Goal: Task Accomplishment & Management: Manage account settings

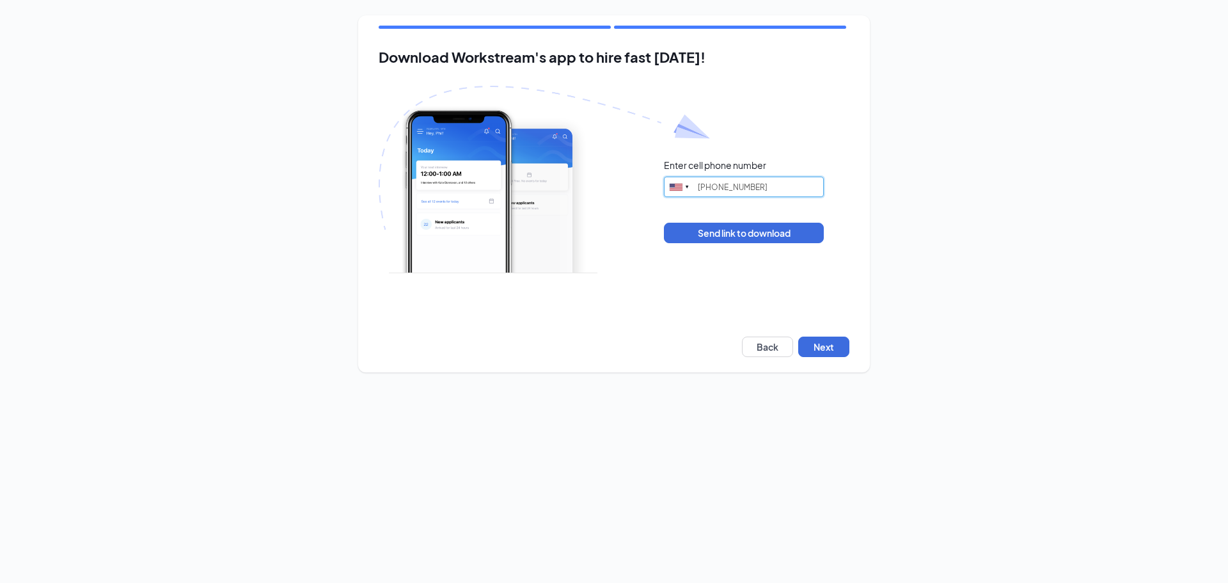
click at [721, 185] on input "(331) 481-3344" at bounding box center [744, 187] width 160 height 20
drag, startPoint x: 772, startPoint y: 183, endPoint x: 654, endPoint y: 183, distance: 117.7
click at [654, 183] on div "Enter cell phone number United States + 1 Singapore + 65 Canada + 1 Afghanistan…" at bounding box center [614, 201] width 471 height 230
type input "7082612249"
click at [793, 235] on button "Send link to download" at bounding box center [744, 233] width 160 height 20
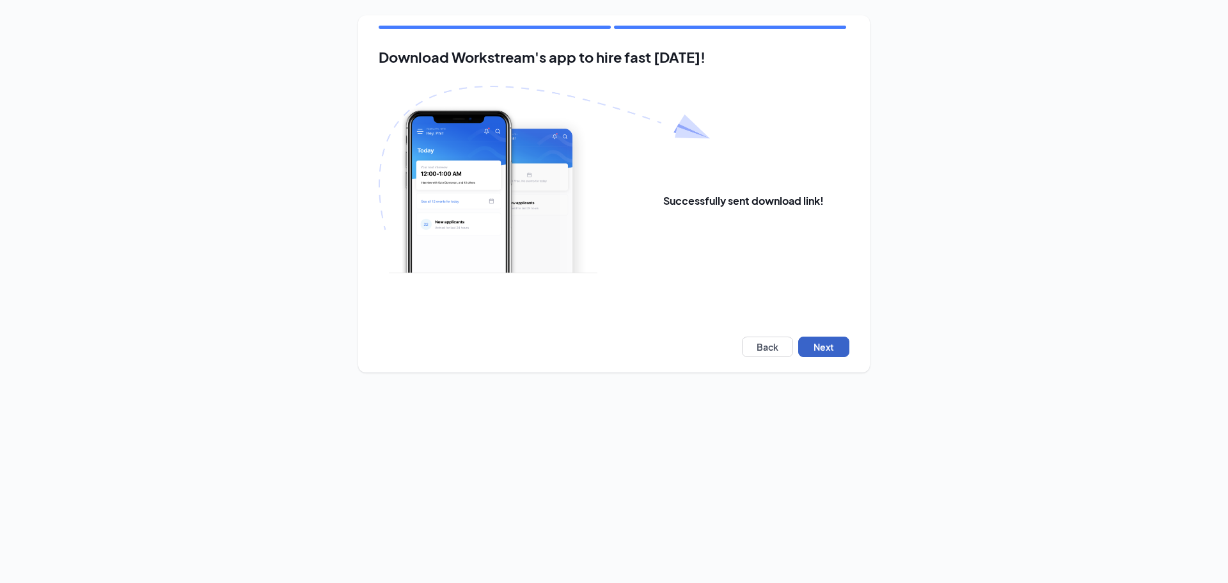
click at [832, 350] on button "Next" at bounding box center [823, 346] width 51 height 20
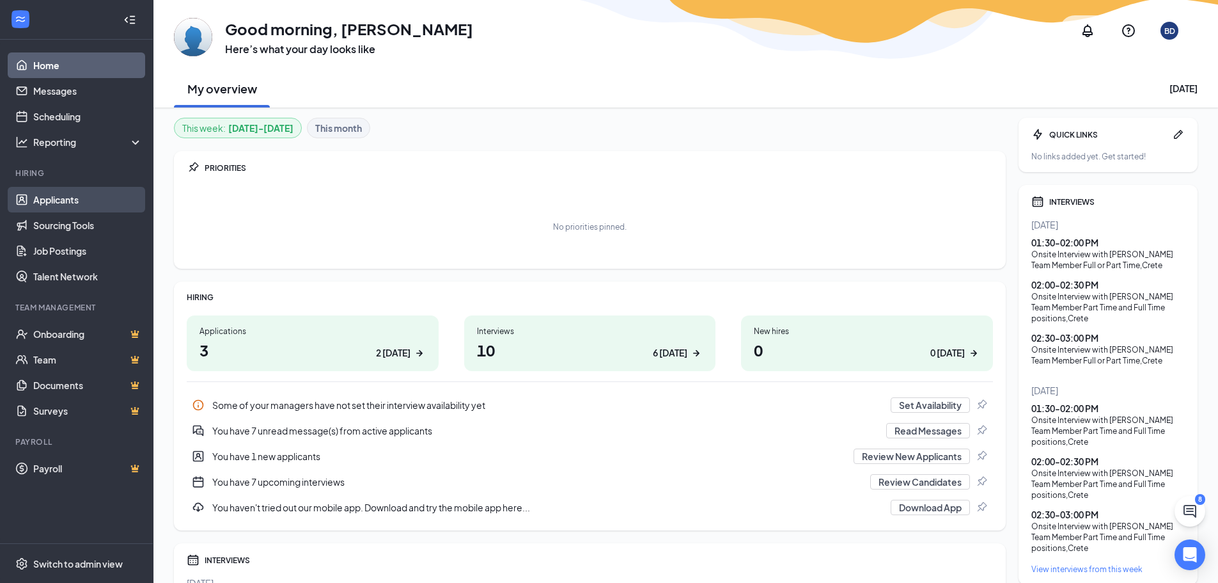
click at [67, 200] on link "Applicants" at bounding box center [87, 200] width 109 height 26
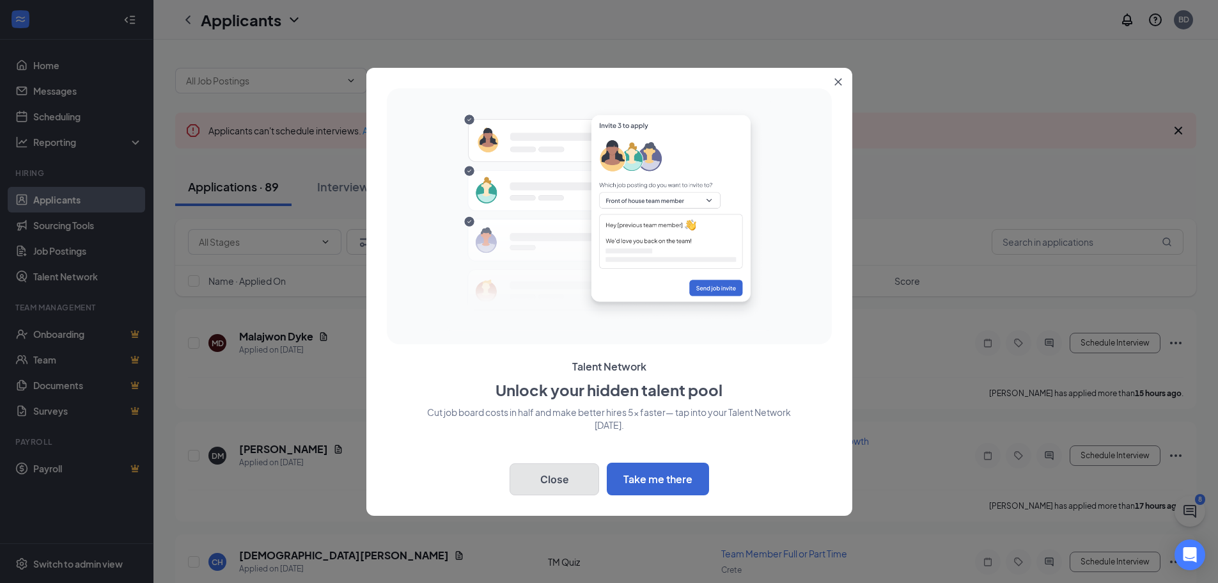
click at [573, 470] on button "Close" at bounding box center [555, 479] width 90 height 32
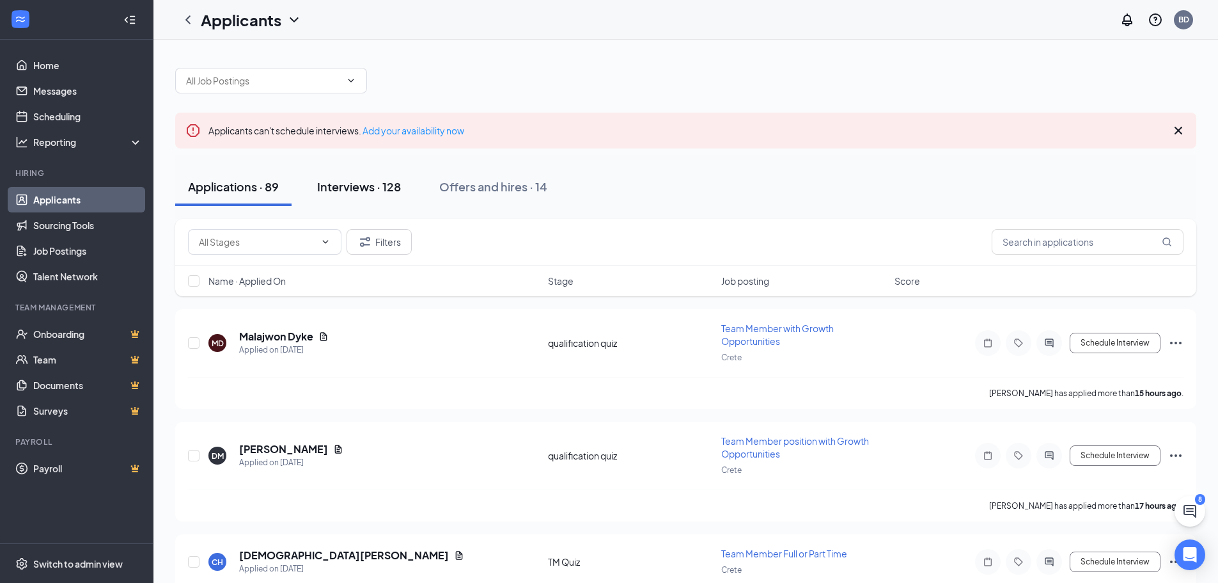
click at [361, 187] on div "Interviews · 128" at bounding box center [359, 186] width 84 height 16
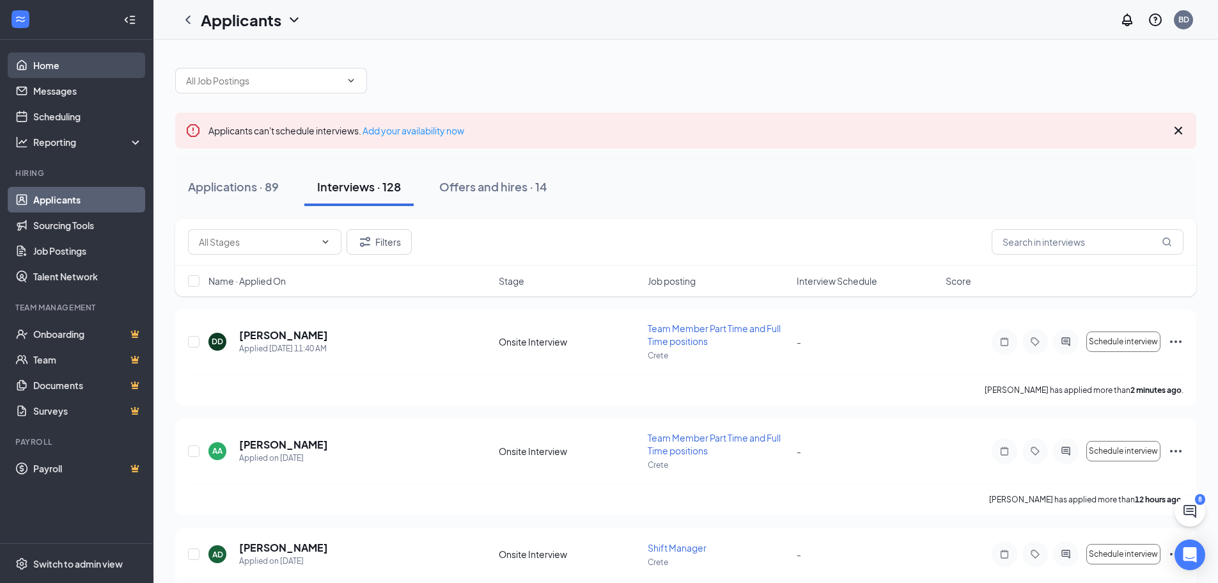
click at [41, 61] on link "Home" at bounding box center [87, 65] width 109 height 26
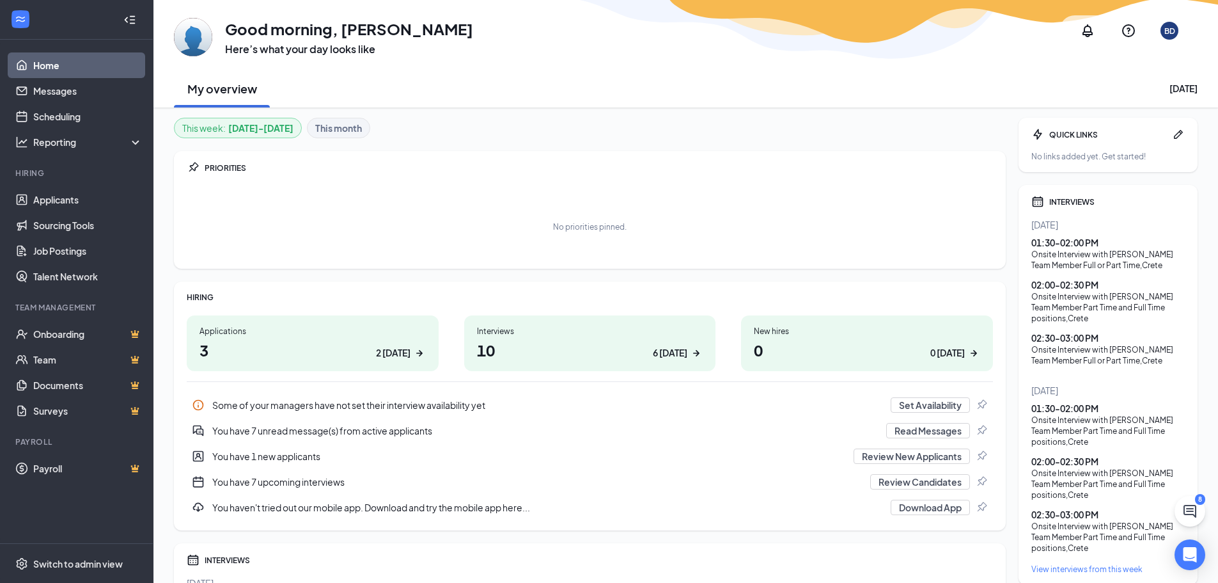
click at [1083, 243] on div "01:30 - 02:00 PM" at bounding box center [1108, 242] width 153 height 13
click at [1062, 258] on div "Onsite Interview with [PERSON_NAME]" at bounding box center [1108, 254] width 153 height 11
click at [1059, 297] on div "Onsite Interview with [PERSON_NAME]" at bounding box center [1108, 296] width 153 height 11
click at [1051, 200] on div "INTERVIEWS" at bounding box center [1117, 201] width 136 height 11
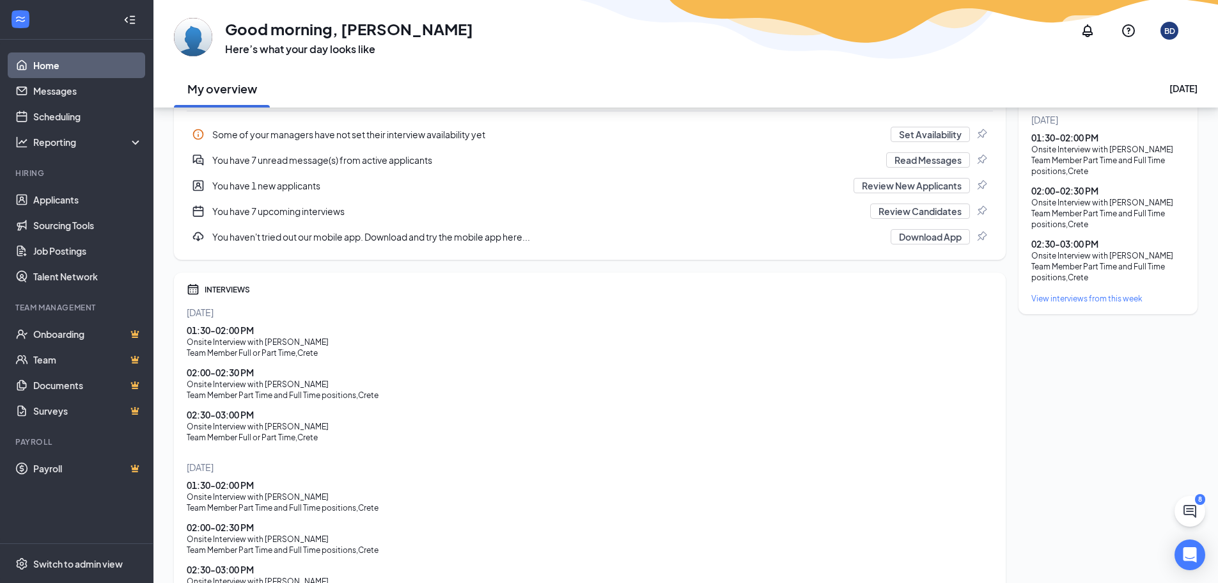
scroll to position [320, 0]
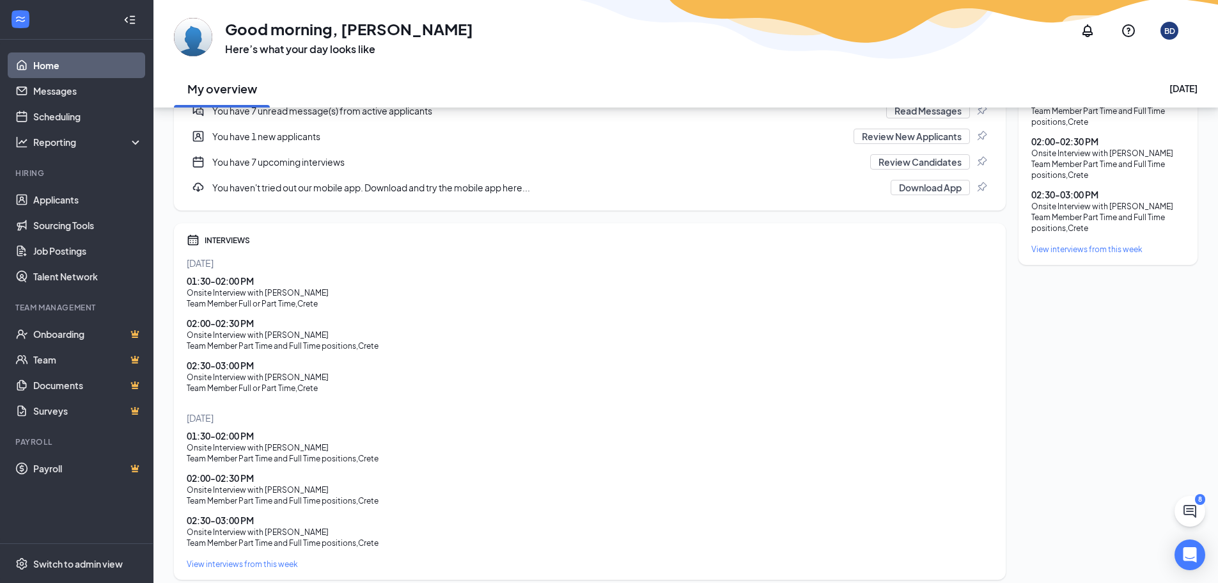
click at [219, 281] on div "01:30 - 02:00 PM" at bounding box center [590, 280] width 806 height 13
click at [219, 290] on div "Onsite Interview with [PERSON_NAME]" at bounding box center [590, 292] width 806 height 11
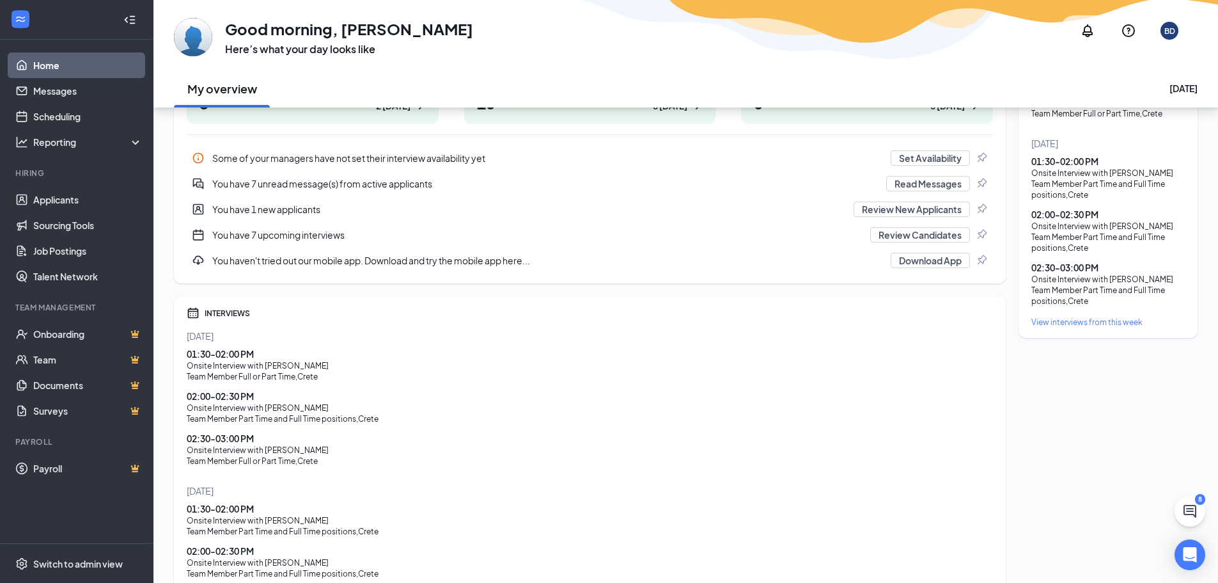
scroll to position [256, 0]
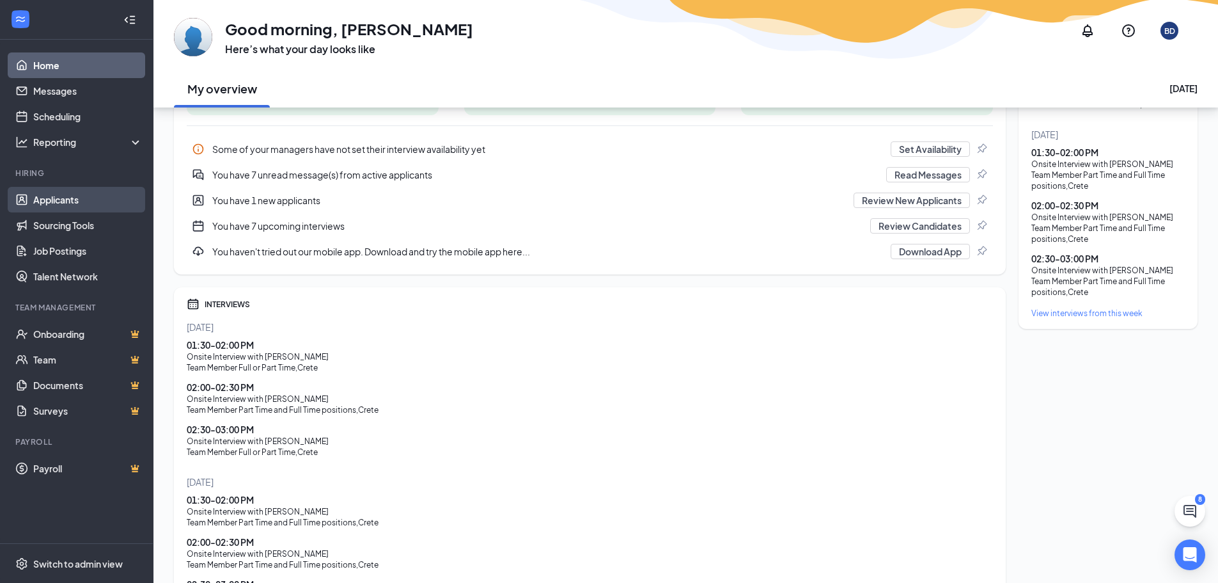
click at [70, 193] on link "Applicants" at bounding box center [87, 200] width 109 height 26
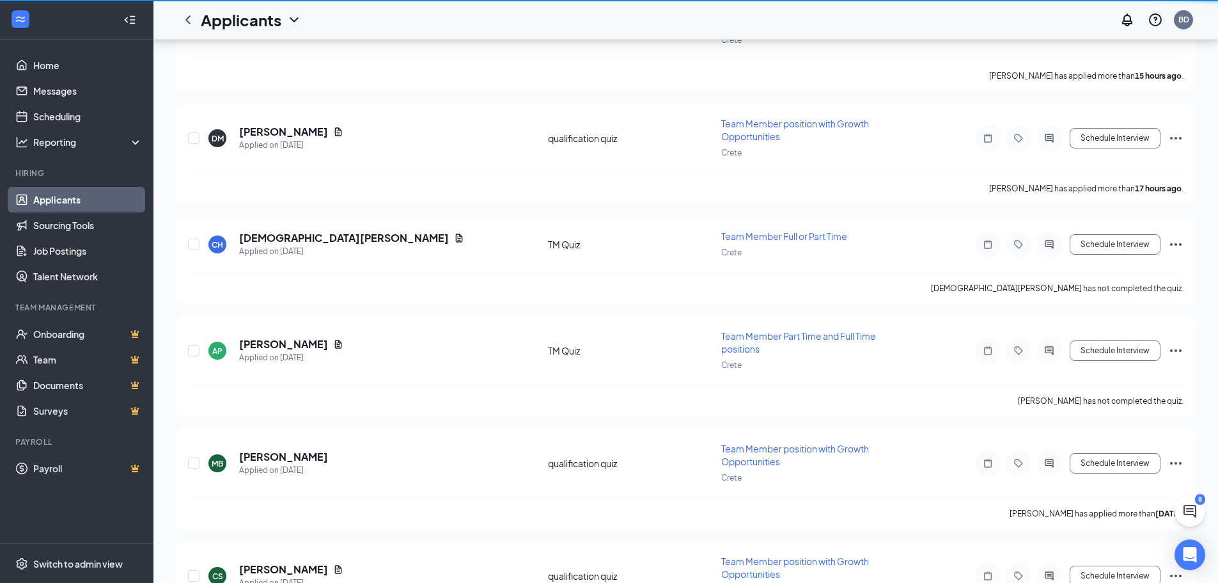
scroll to position [295, 0]
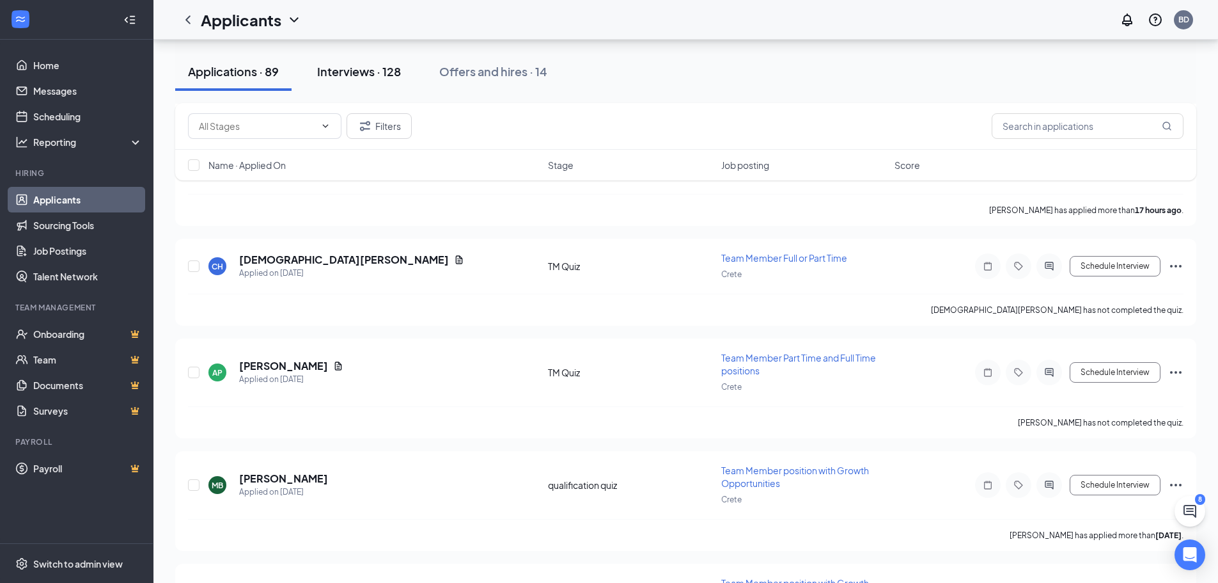
click at [364, 70] on div "Interviews · 128" at bounding box center [359, 71] width 84 height 16
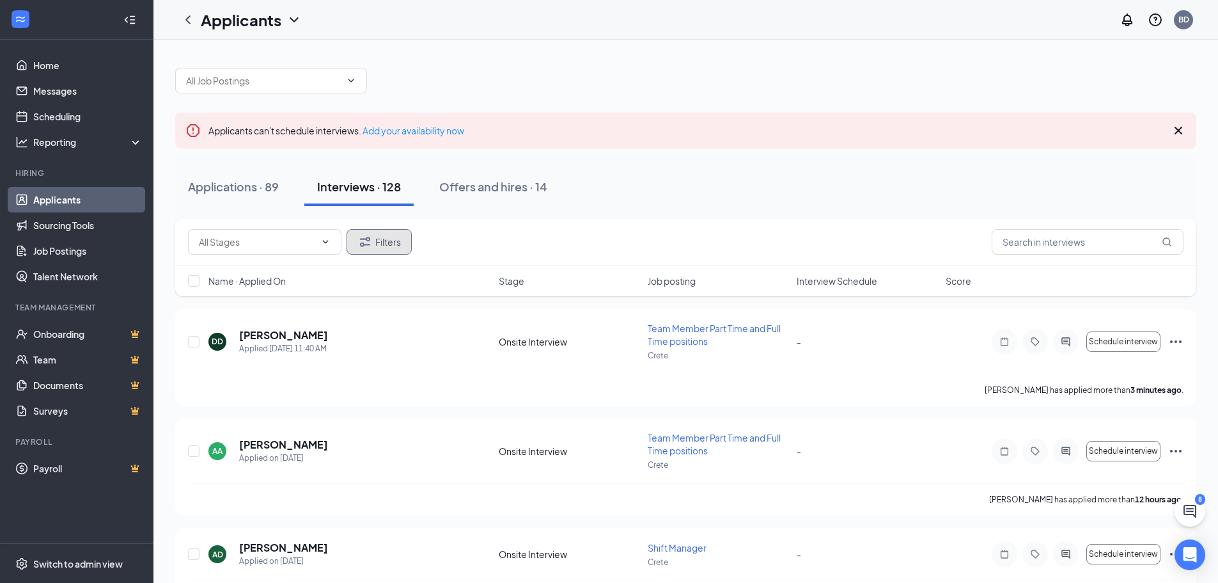
click at [376, 244] on button "Filters" at bounding box center [379, 242] width 65 height 26
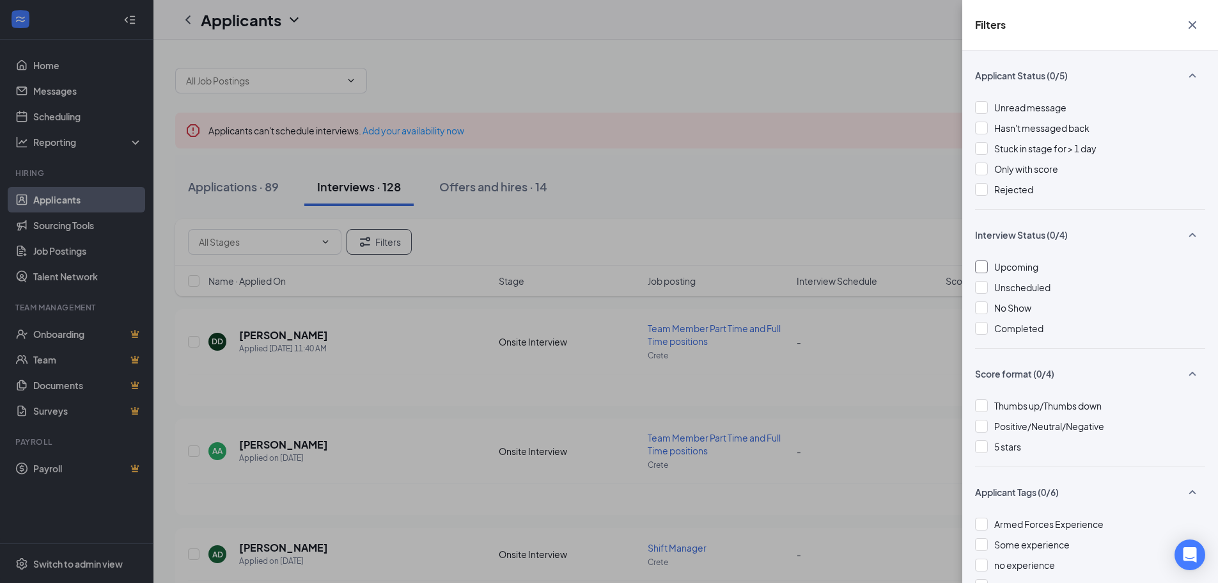
click at [981, 266] on div at bounding box center [981, 266] width 13 height 13
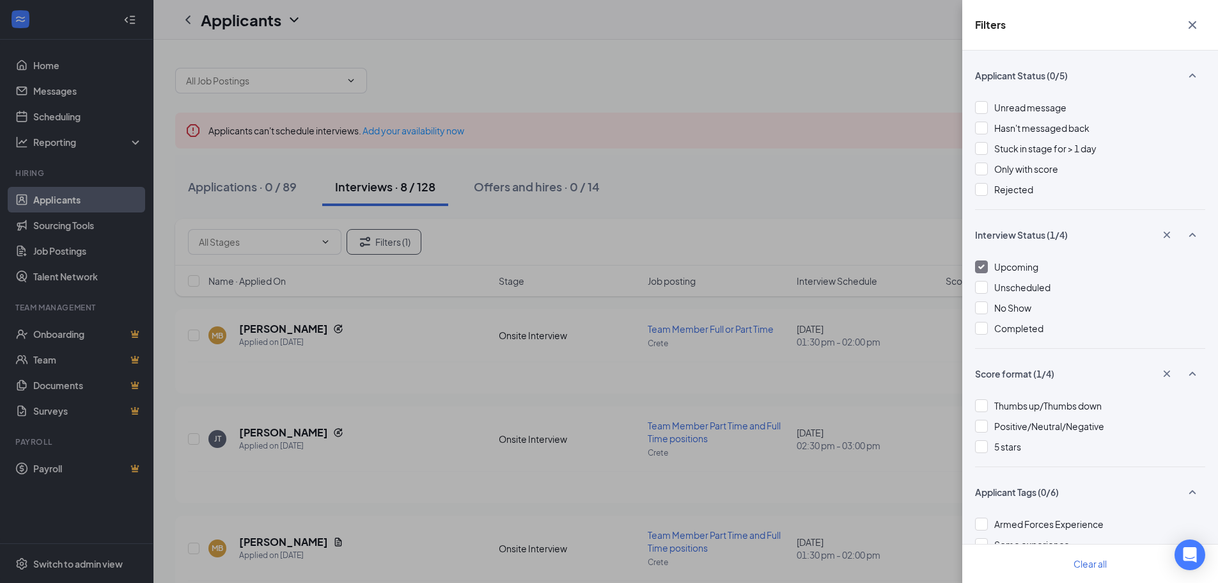
click at [888, 179] on div "Filters Applicant Status (0/5) Unread message Hasn't messaged back Stuck in sta…" at bounding box center [609, 291] width 1218 height 583
click at [1195, 21] on icon "Cross" at bounding box center [1192, 24] width 15 height 15
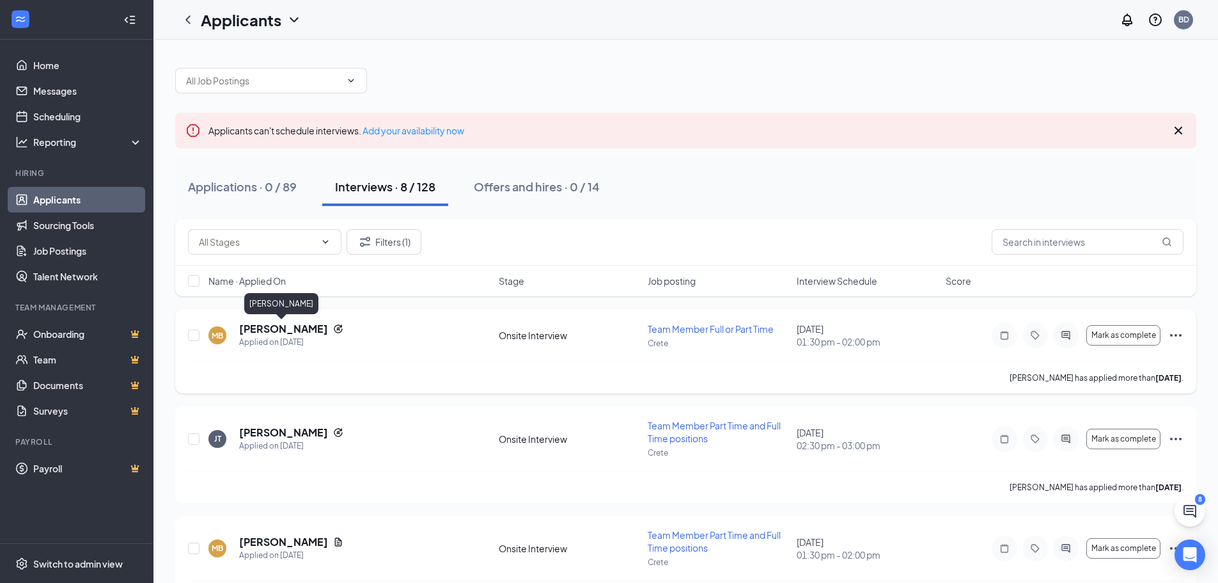
click at [287, 332] on h5 "[PERSON_NAME]" at bounding box center [283, 329] width 89 height 14
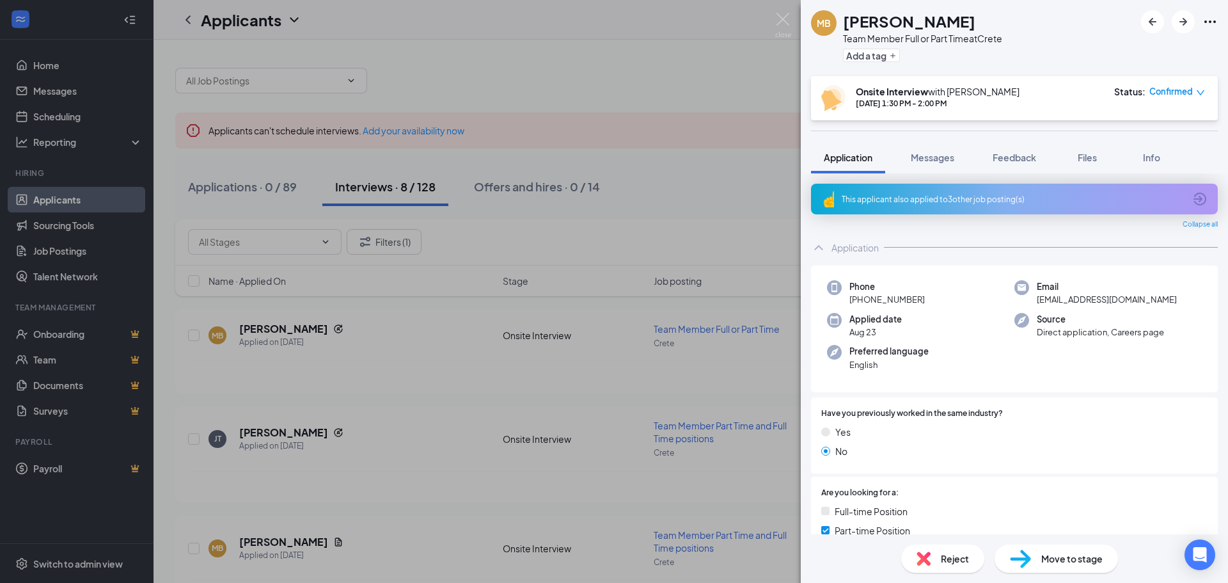
click at [1218, 20] on div "MB [PERSON_NAME] Team Member Full or Part Time at [GEOGRAPHIC_DATA] Add a tag" at bounding box center [1014, 38] width 427 height 76
click at [1213, 22] on icon "Ellipses" at bounding box center [1210, 21] width 12 height 3
click at [1205, 19] on icon "Ellipses" at bounding box center [1209, 21] width 15 height 15
click at [1134, 50] on link "View full application" at bounding box center [1141, 51] width 138 height 13
click at [686, 59] on div "MB [PERSON_NAME] Team Member Full or Part Time at [GEOGRAPHIC_DATA] Add a tag O…" at bounding box center [614, 291] width 1228 height 583
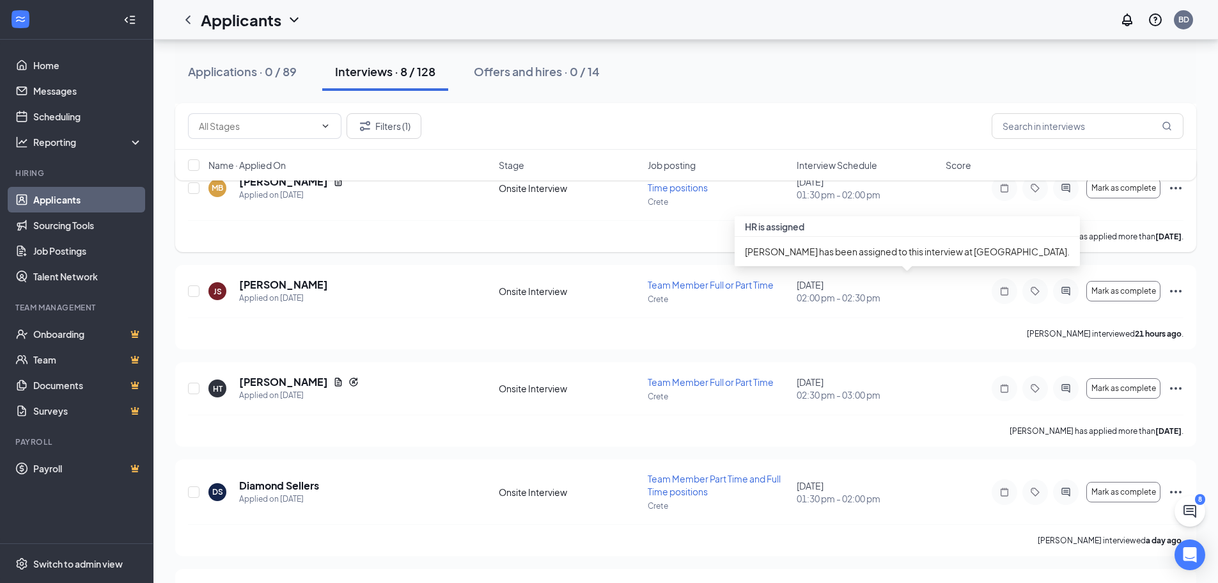
scroll to position [384, 0]
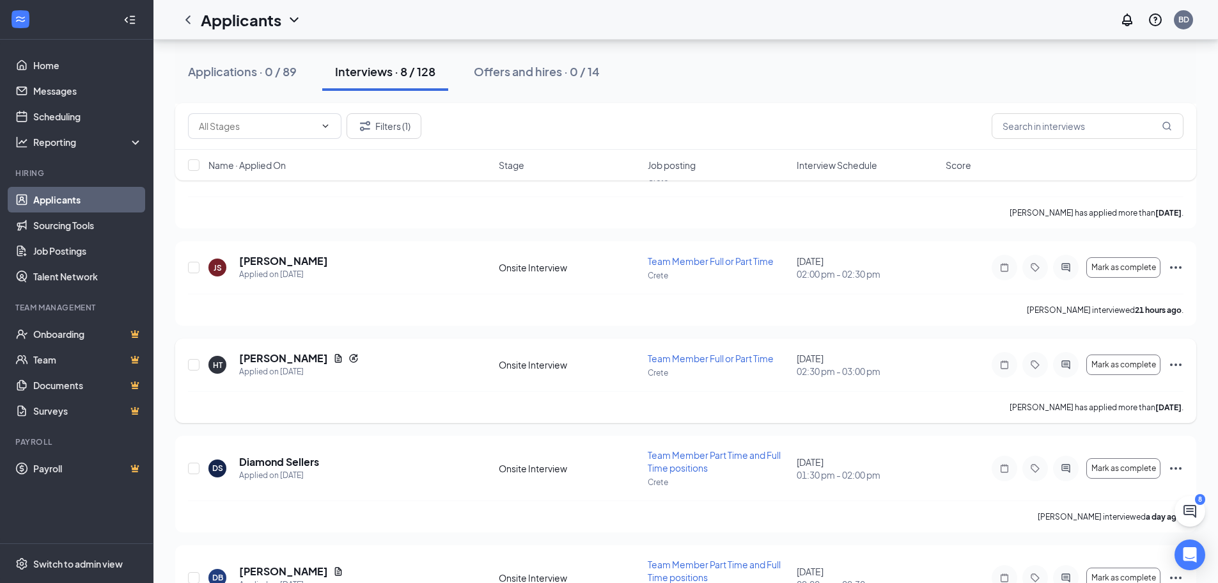
click at [1175, 364] on icon "Ellipses" at bounding box center [1175, 364] width 15 height 15
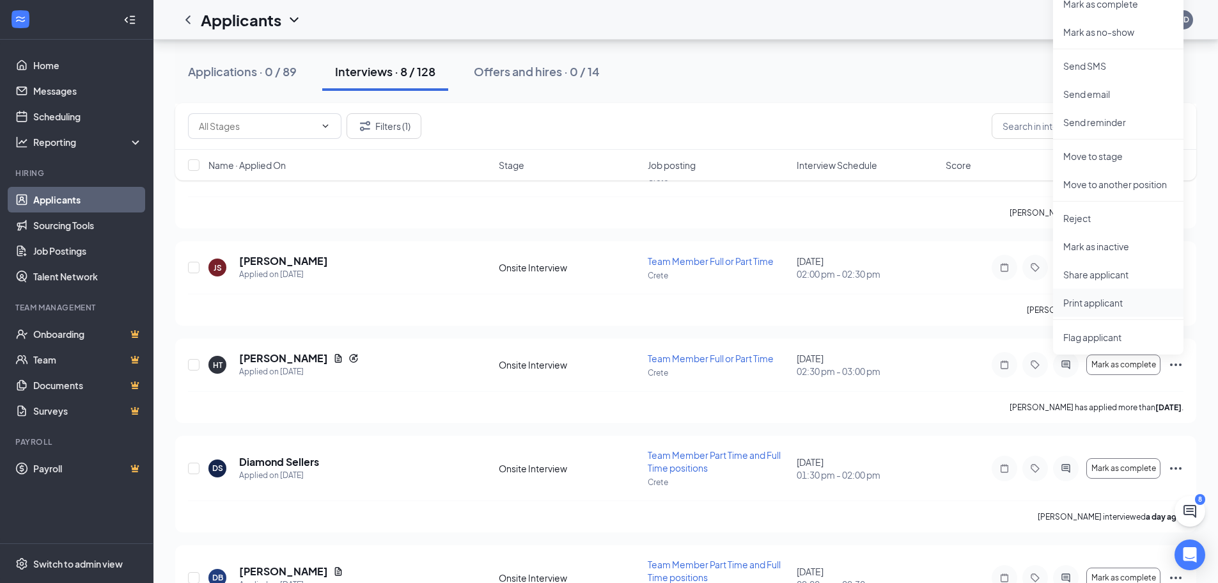
click at [1119, 302] on p "Print applicant" at bounding box center [1119, 302] width 110 height 13
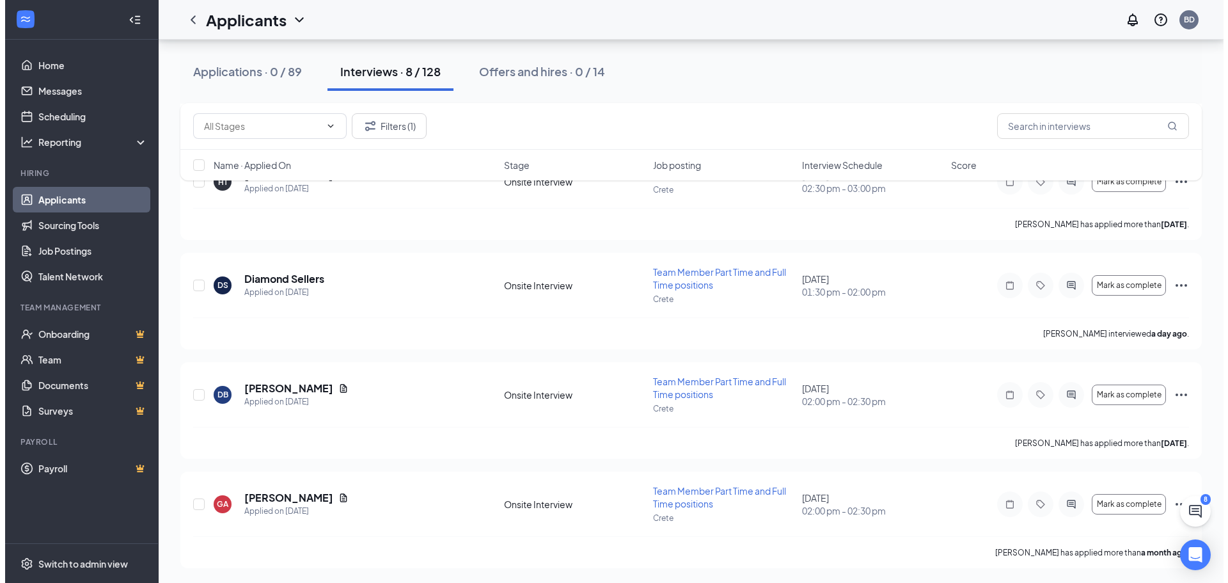
scroll to position [567, 0]
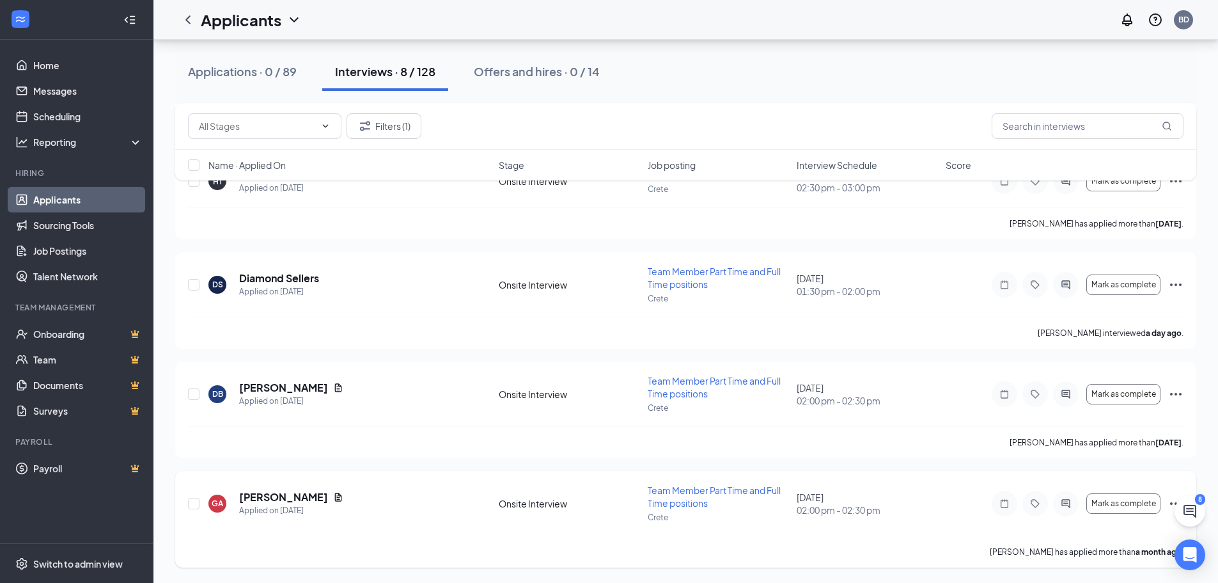
click at [1172, 503] on icon "Ellipses" at bounding box center [1176, 503] width 12 height 3
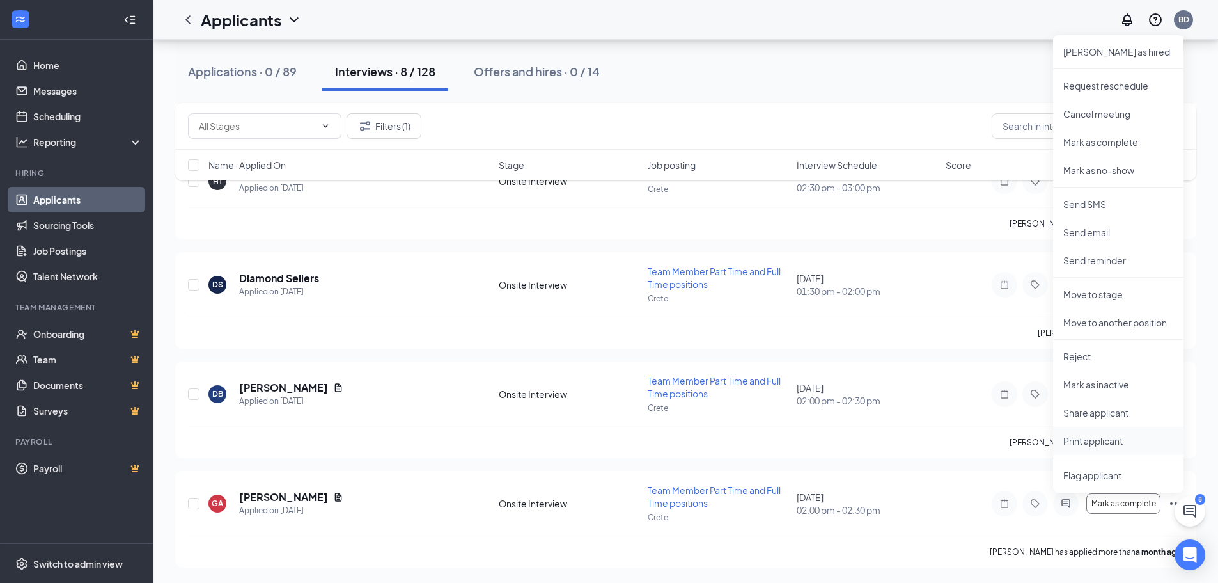
click at [1097, 438] on p "Print applicant" at bounding box center [1119, 440] width 110 height 13
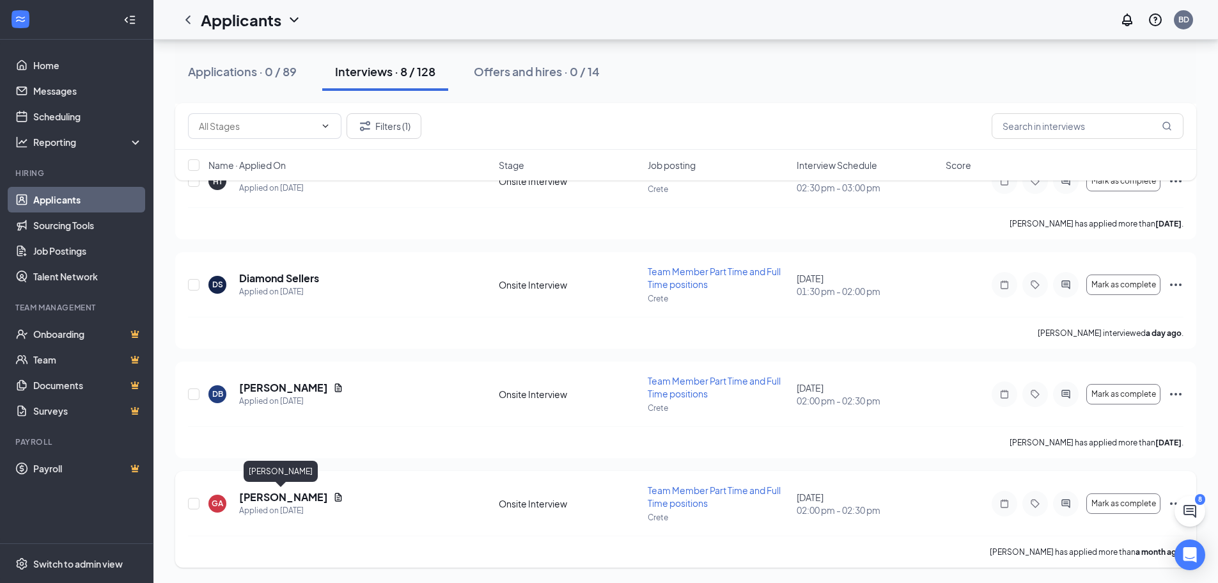
click at [282, 499] on h5 "[PERSON_NAME]" at bounding box center [283, 497] width 89 height 14
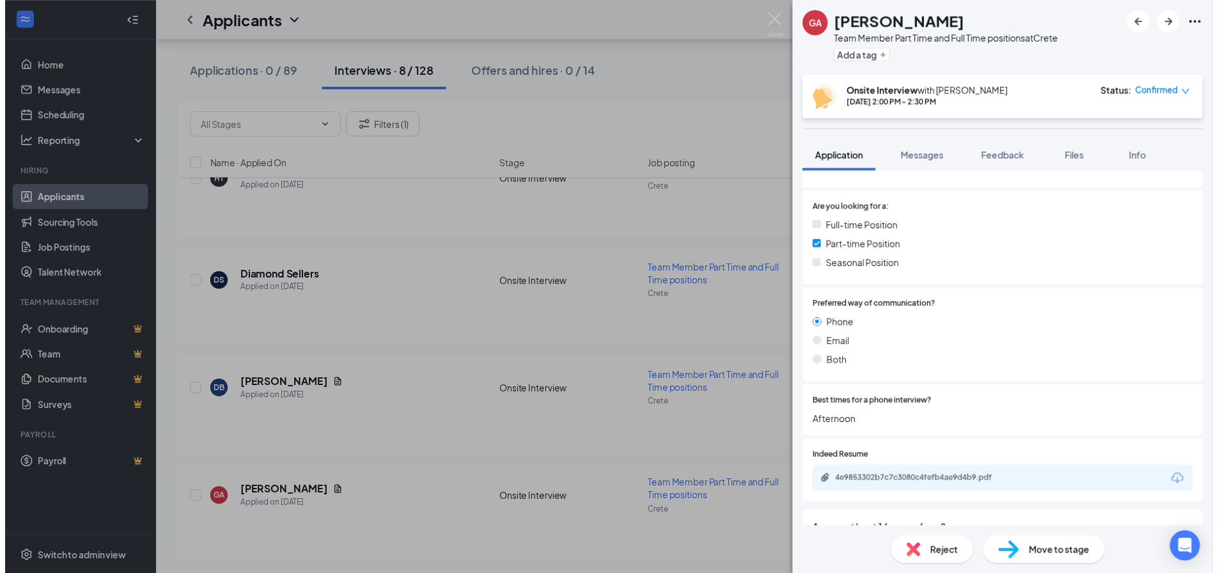
scroll to position [320, 0]
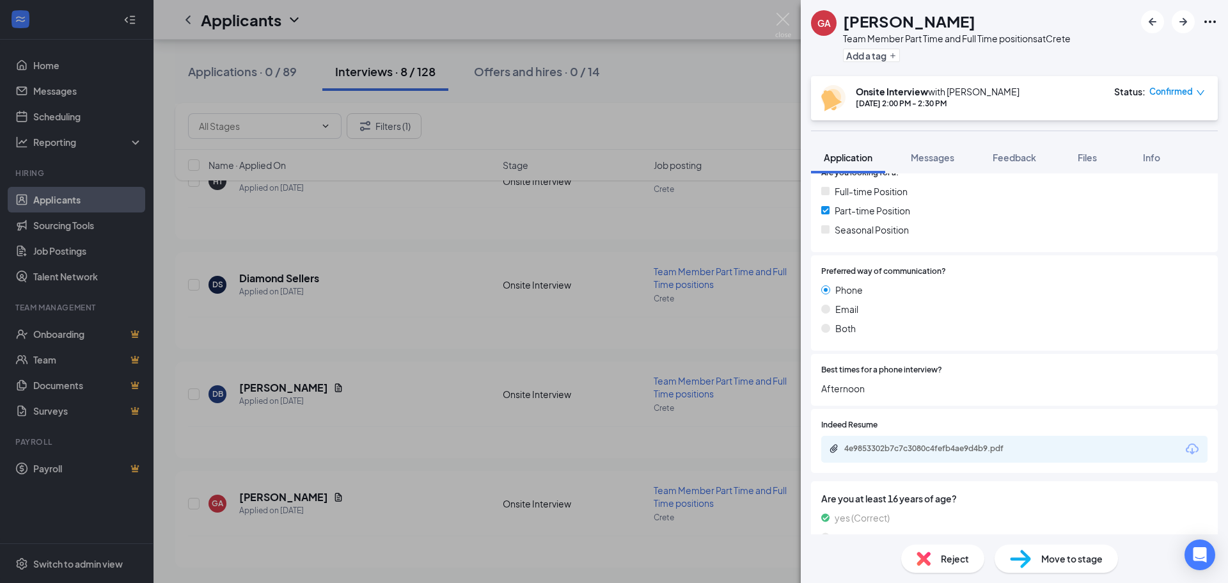
click at [616, 103] on div "GA [PERSON_NAME] Team Member Part Time and Full Time positions at [GEOGRAPHIC_D…" at bounding box center [614, 291] width 1228 height 583
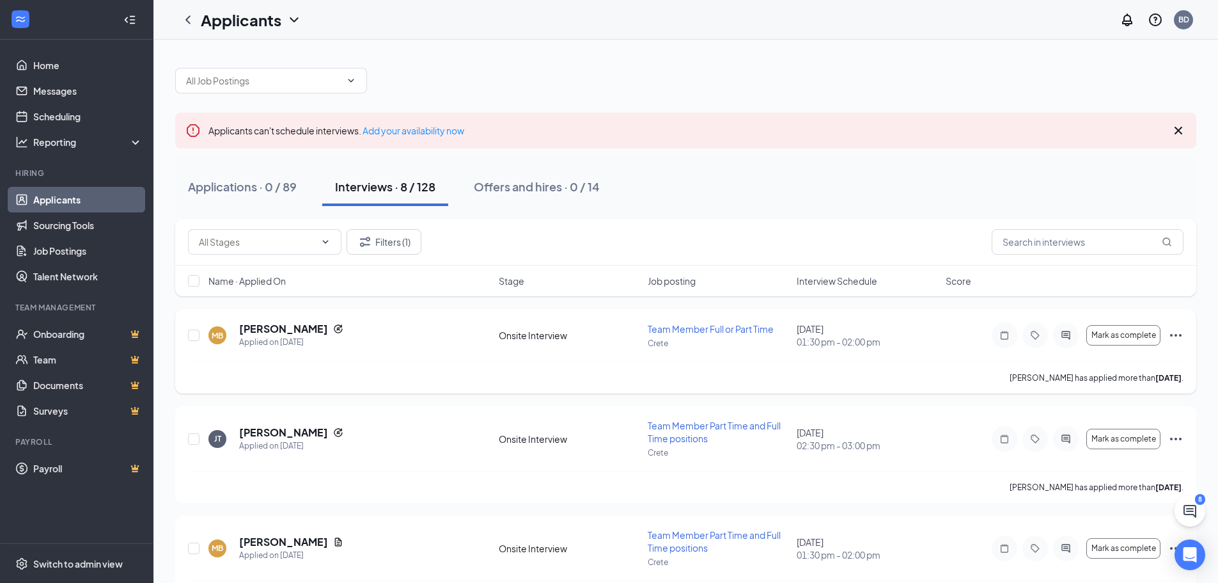
click at [1178, 333] on icon "Ellipses" at bounding box center [1175, 334] width 15 height 15
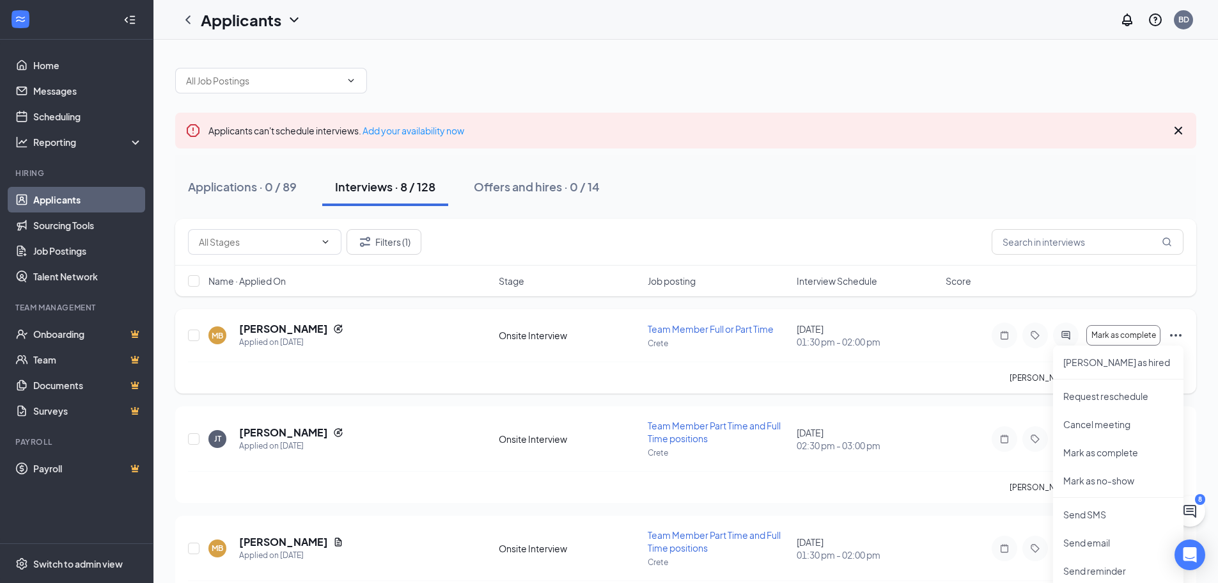
click at [375, 355] on div "MB [PERSON_NAME] Applied on [DATE] Onsite Interview Team Member Full or Part Ti…" at bounding box center [686, 342] width 996 height 40
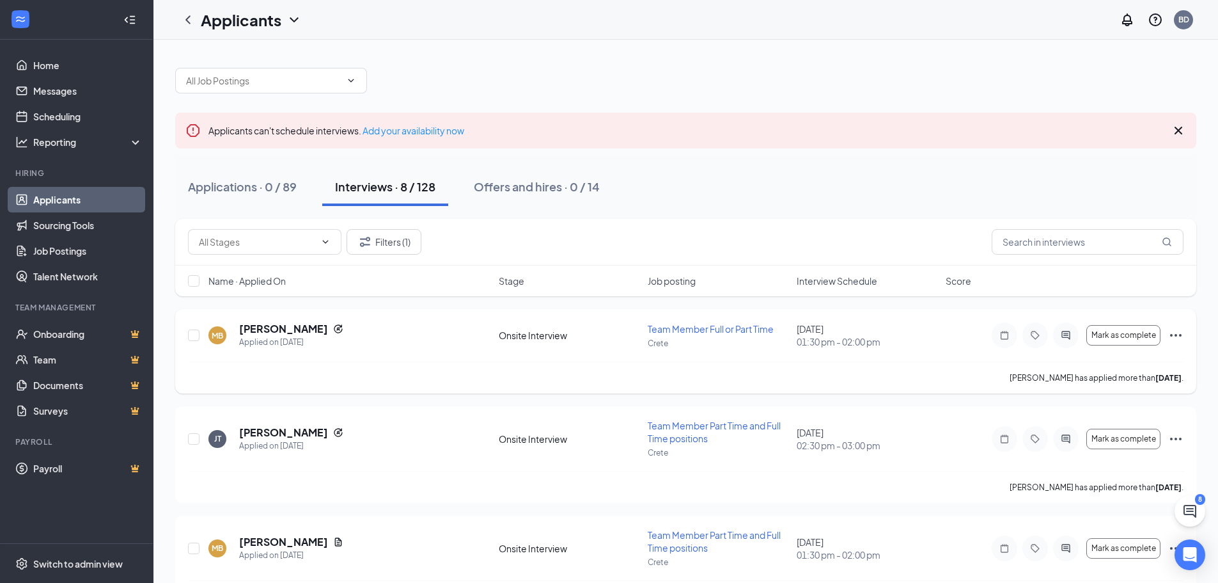
click at [1172, 335] on icon "Ellipses" at bounding box center [1176, 335] width 12 height 3
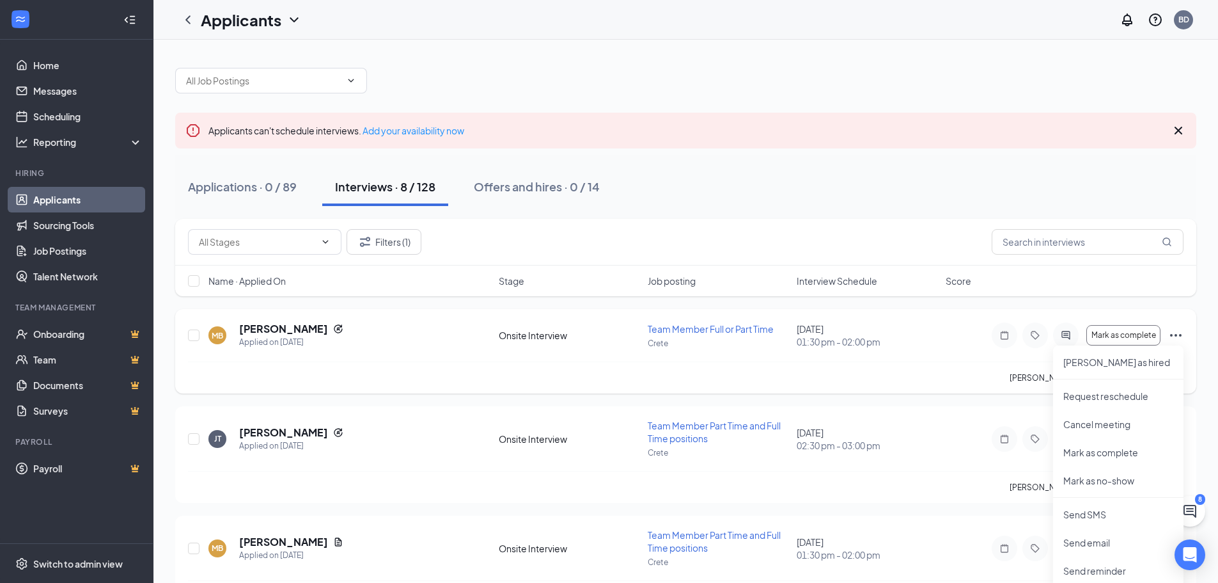
click at [980, 363] on div "[PERSON_NAME] has applied more than [DATE] ." at bounding box center [686, 377] width 996 height 32
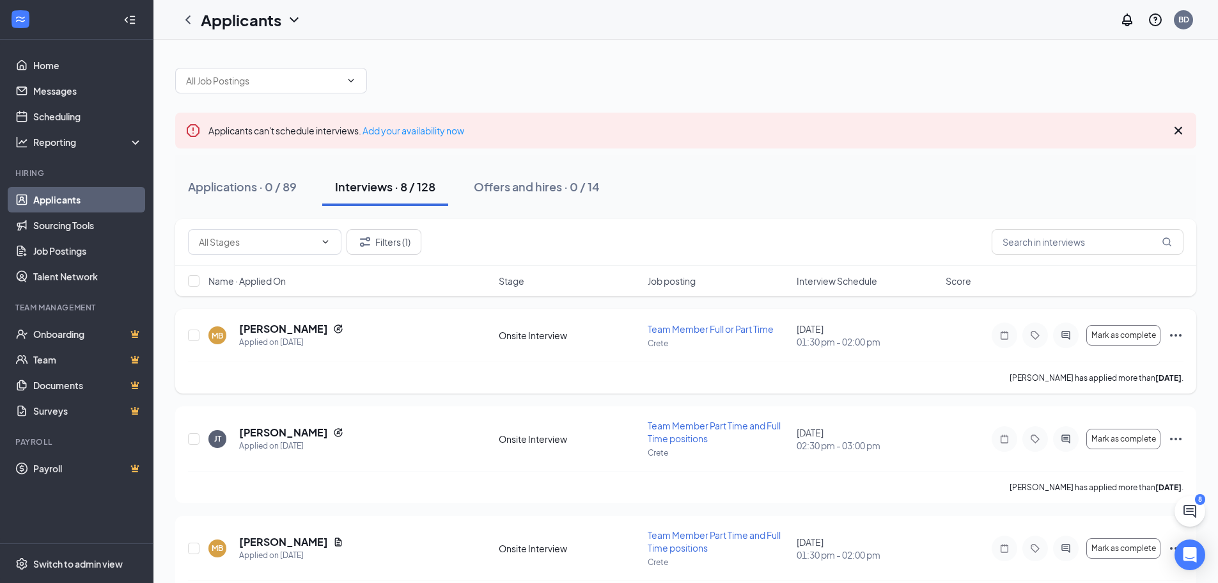
click at [1181, 337] on icon "Ellipses" at bounding box center [1175, 334] width 15 height 15
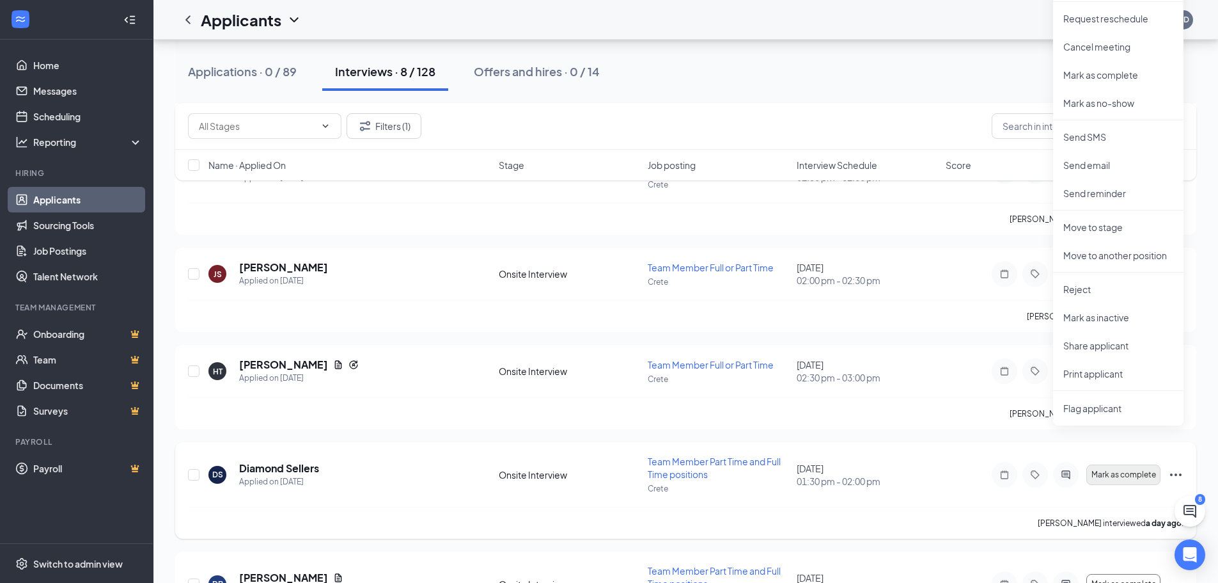
scroll to position [384, 0]
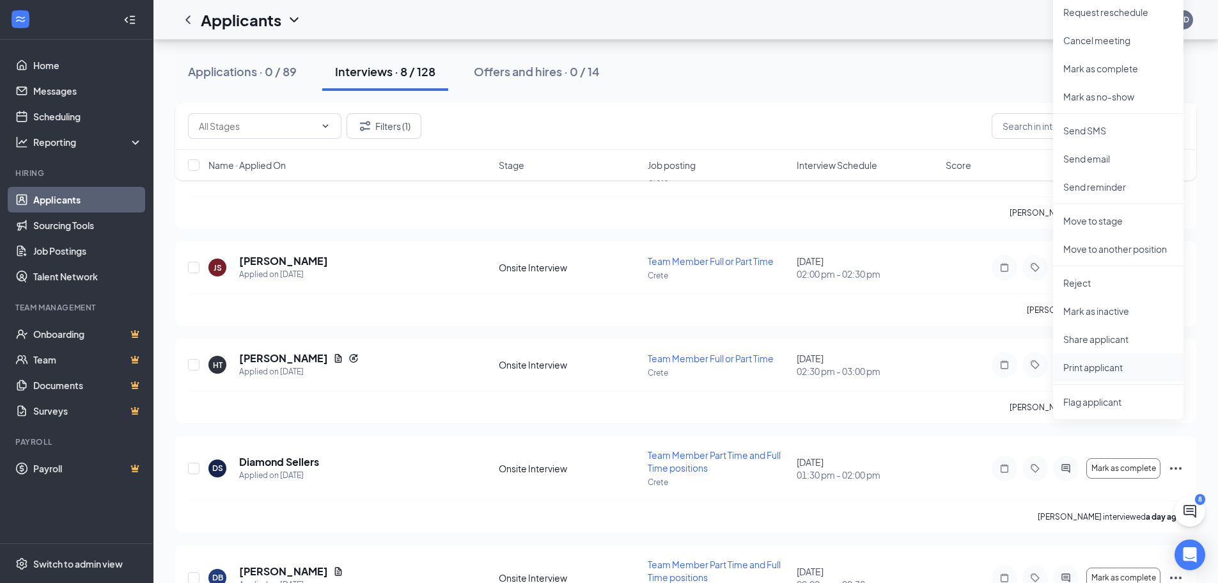
click at [1081, 370] on p "Print applicant" at bounding box center [1119, 367] width 110 height 13
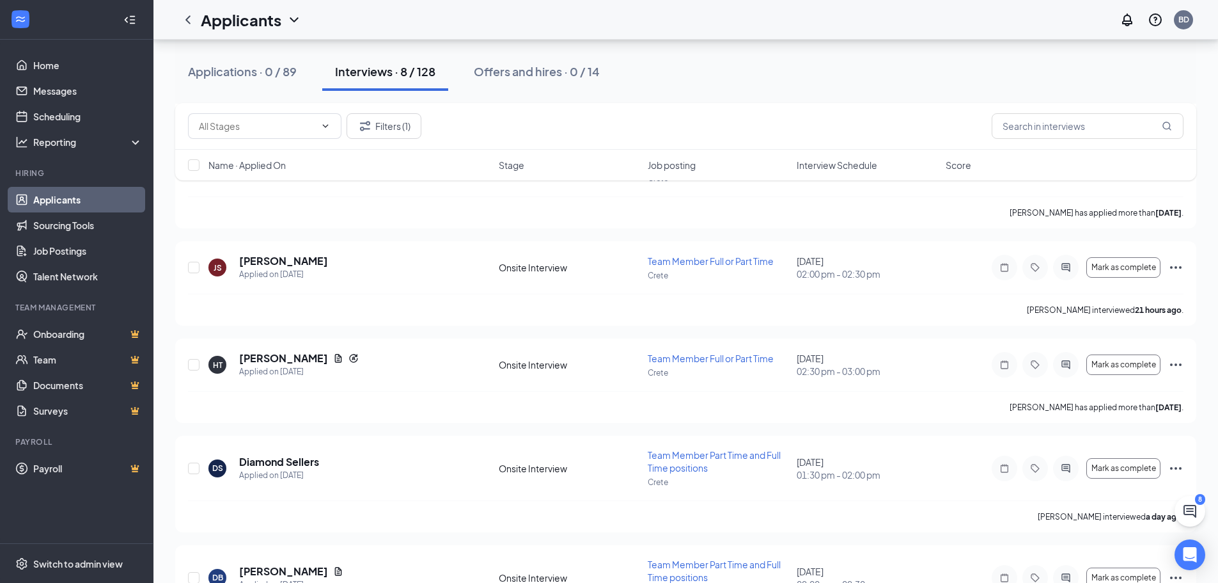
click at [46, 193] on link "Applicants" at bounding box center [87, 200] width 109 height 26
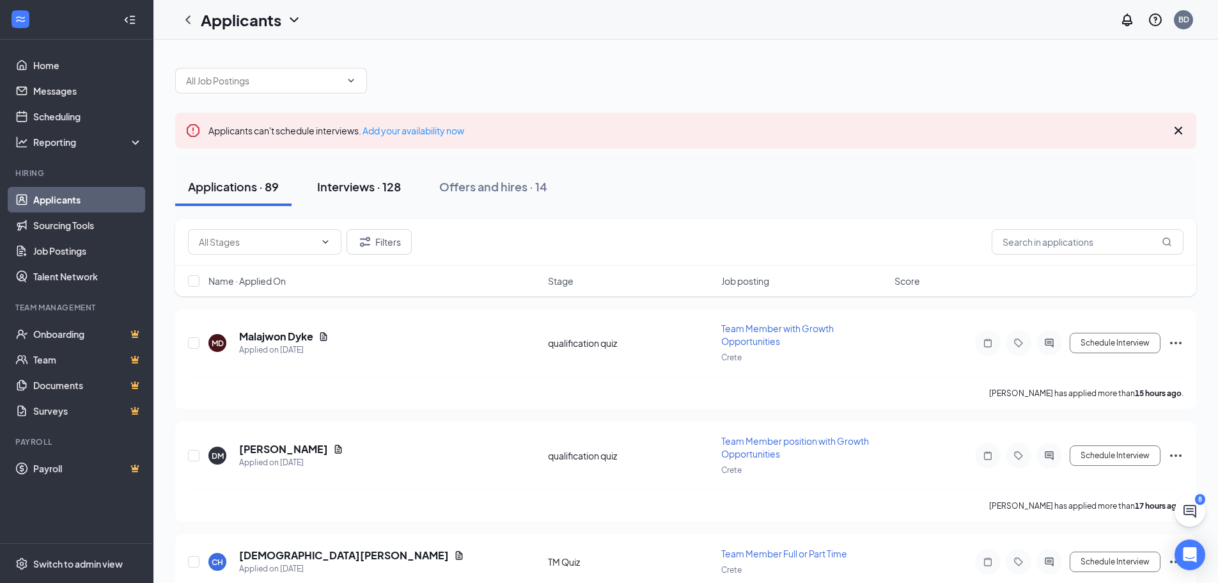
click at [365, 186] on div "Interviews · 128" at bounding box center [359, 186] width 84 height 16
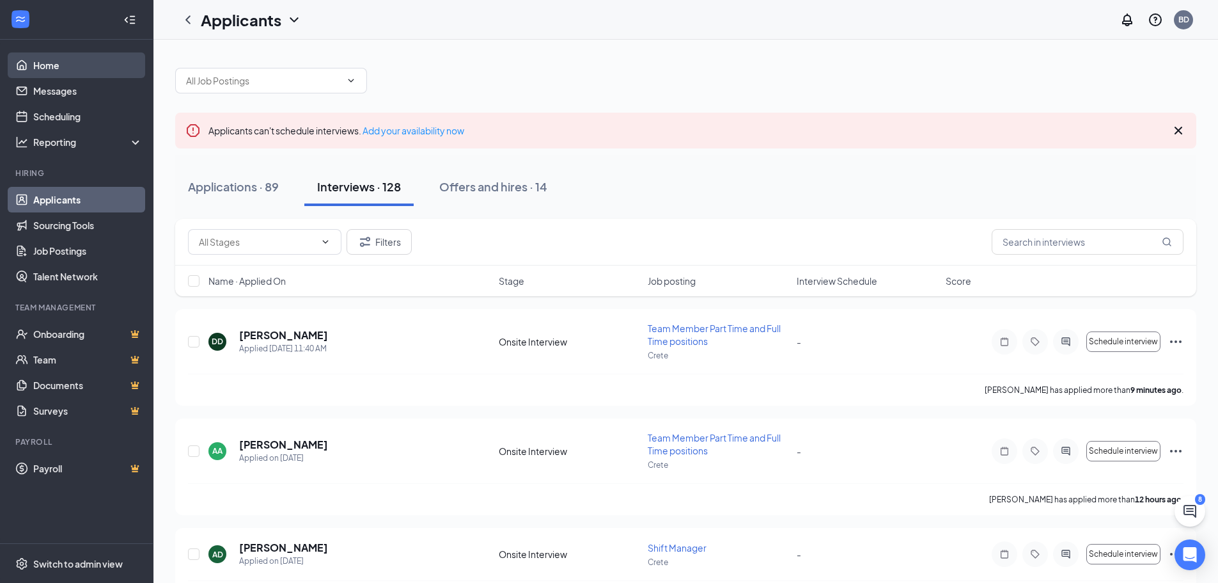
click at [40, 65] on link "Home" at bounding box center [87, 65] width 109 height 26
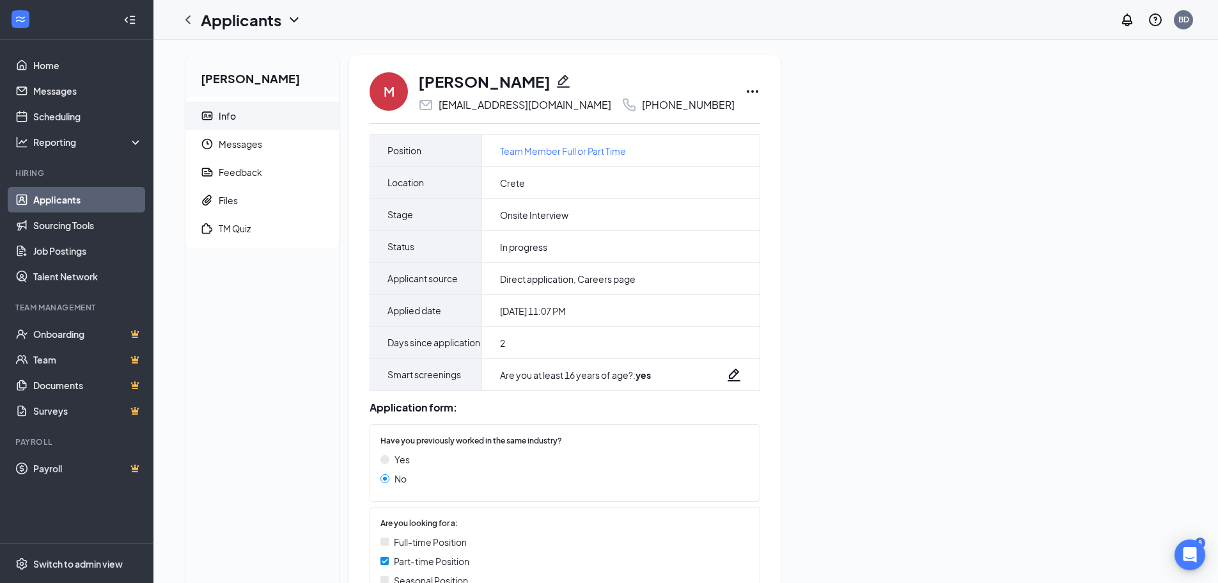
click at [747, 91] on icon "Ellipses" at bounding box center [753, 91] width 12 height 3
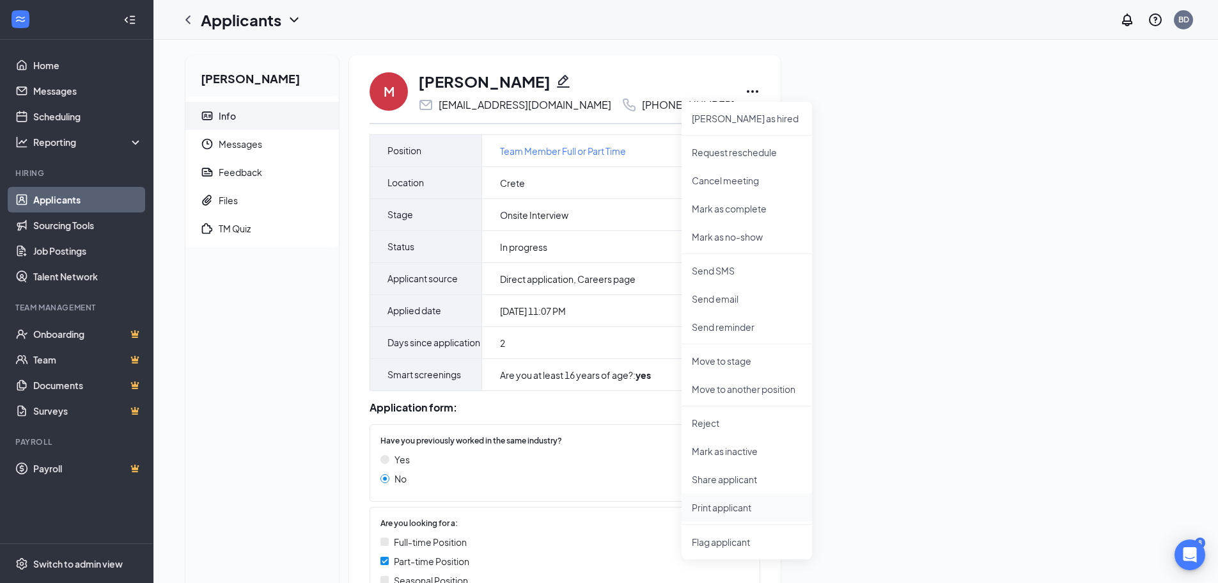
click at [730, 507] on p "Print applicant" at bounding box center [747, 507] width 110 height 13
